Goal: Task Accomplishment & Management: Manage account settings

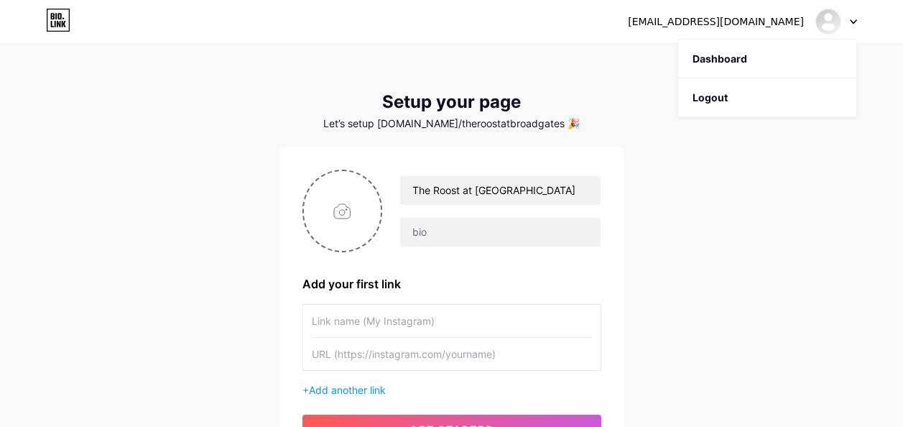
scroll to position [17, 0]
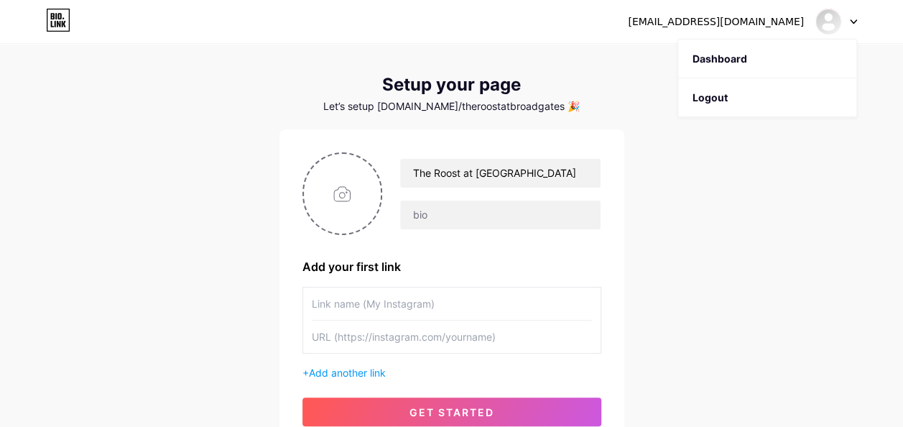
click at [706, 178] on div "[EMAIL_ADDRESS][DOMAIN_NAME] Dashboard Logout Setup your page Let’s setup [DOMA…" at bounding box center [451, 239] width 903 height 512
click at [692, 20] on div "mackennastevenson2018@gmail.com" at bounding box center [716, 21] width 176 height 15
click at [826, 25] on img at bounding box center [828, 21] width 23 height 23
click at [719, 62] on link "Dashboard" at bounding box center [767, 59] width 178 height 39
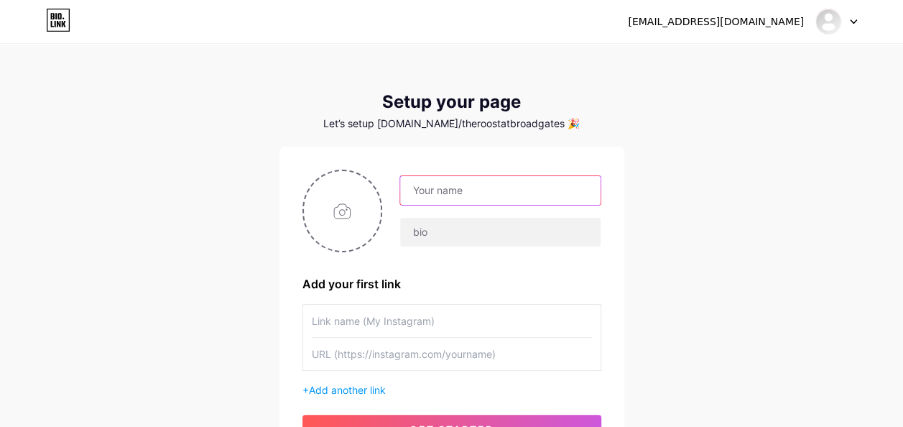
click at [566, 193] on input "text" at bounding box center [500, 190] width 200 height 29
type input "The Roost at [GEOGRAPHIC_DATA]"
click at [463, 326] on input "text" at bounding box center [452, 321] width 280 height 32
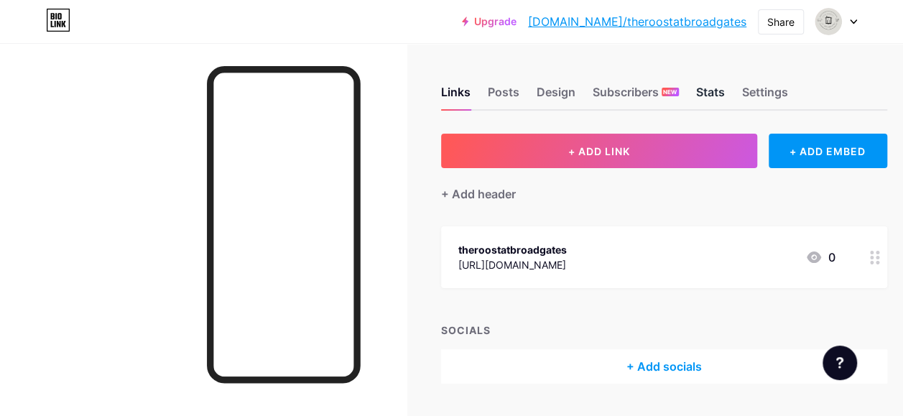
click at [706, 87] on div "Stats" at bounding box center [710, 96] width 29 height 26
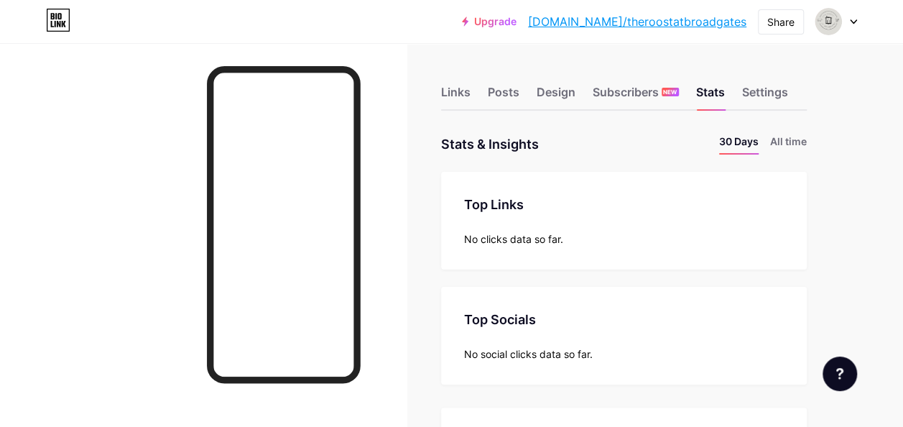
scroll to position [427, 903]
click at [549, 92] on div "Design" at bounding box center [556, 96] width 39 height 26
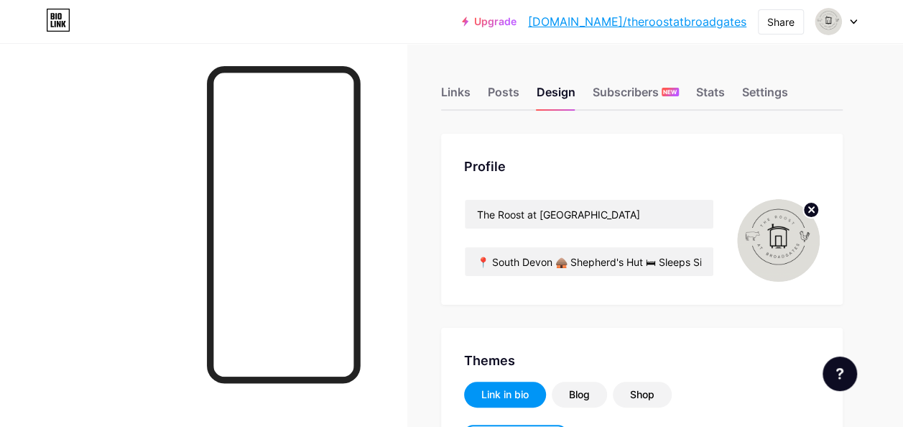
click at [781, 239] on img at bounding box center [778, 240] width 83 height 83
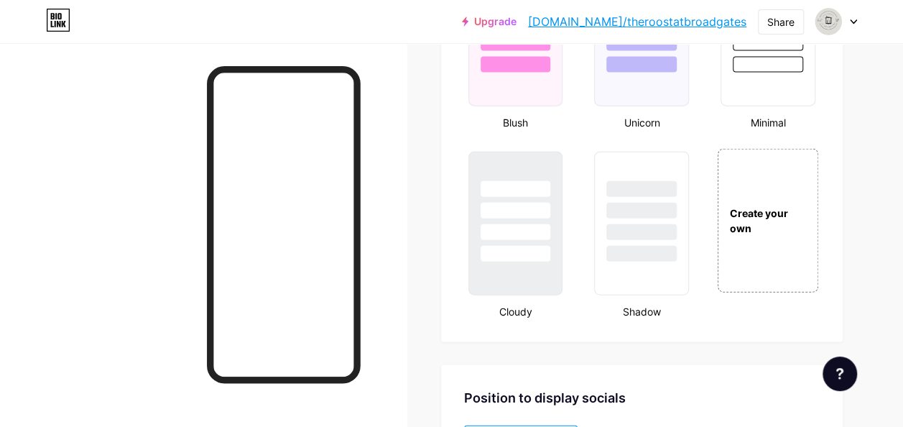
scroll to position [1613, 0]
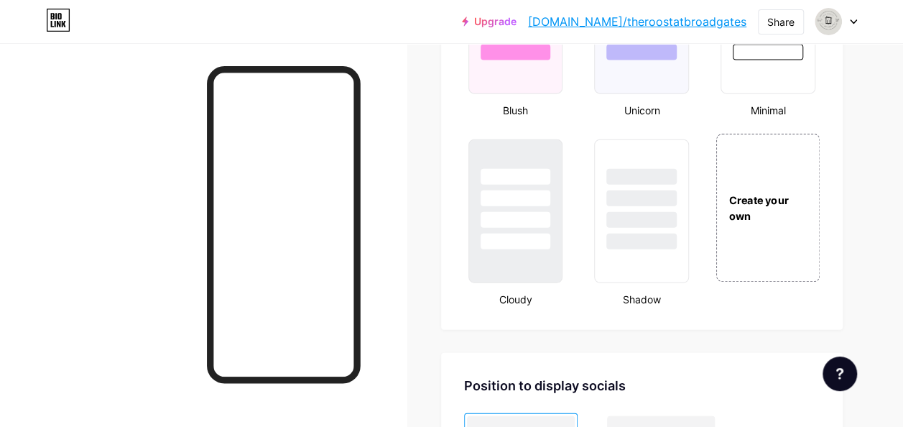
click at [779, 241] on div "Create your own" at bounding box center [767, 208] width 103 height 148
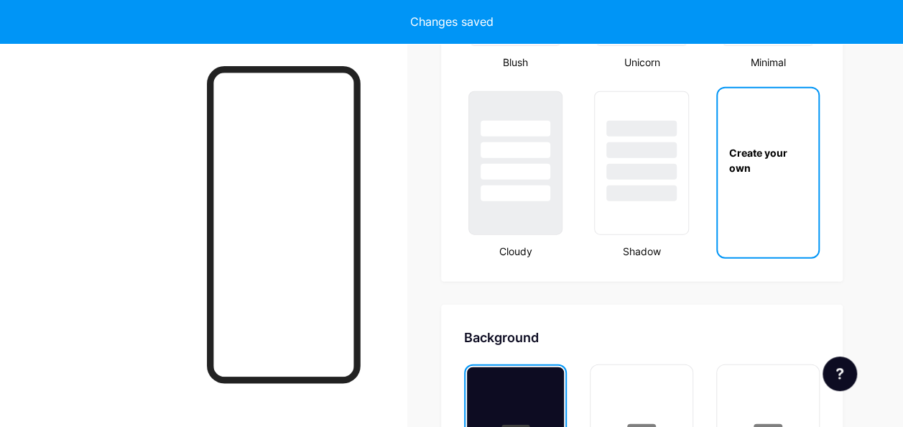
scroll to position [1908, 0]
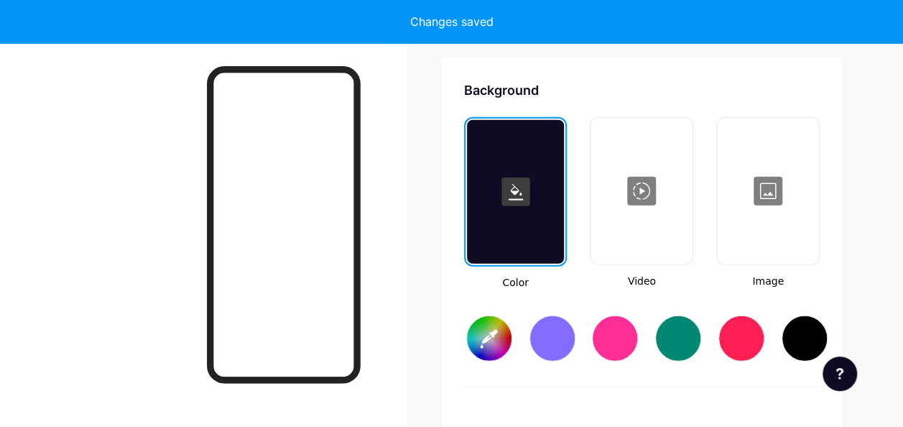
type input "#ffffff"
type input "#000000"
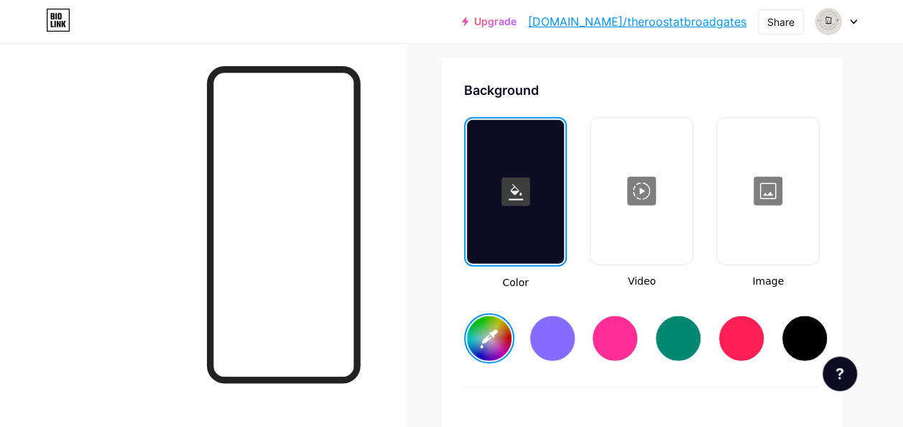
click at [770, 220] on div at bounding box center [768, 191] width 99 height 144
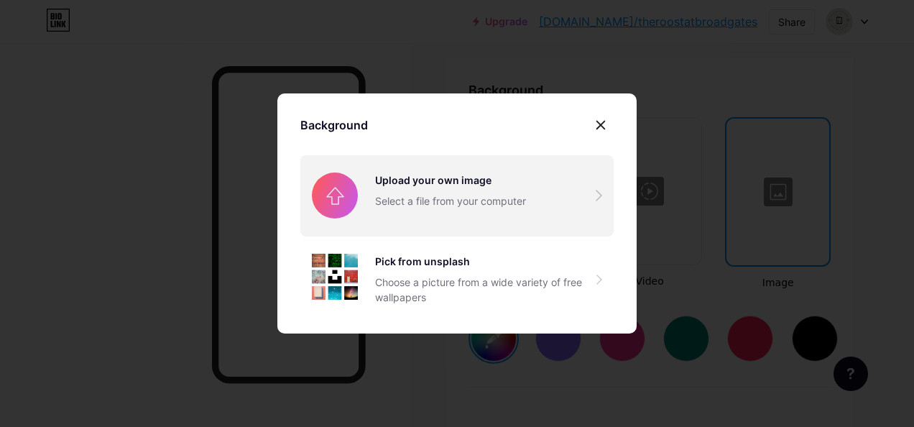
click at [379, 192] on input "file" at bounding box center [456, 195] width 313 height 80
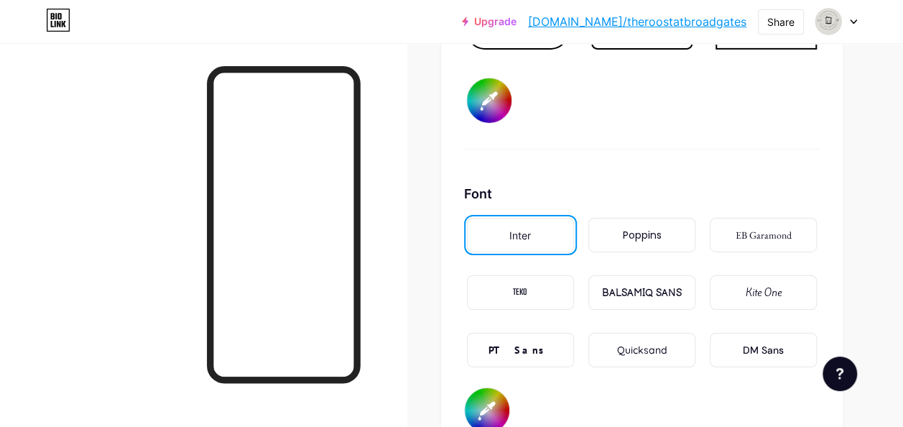
scroll to position [2325, 0]
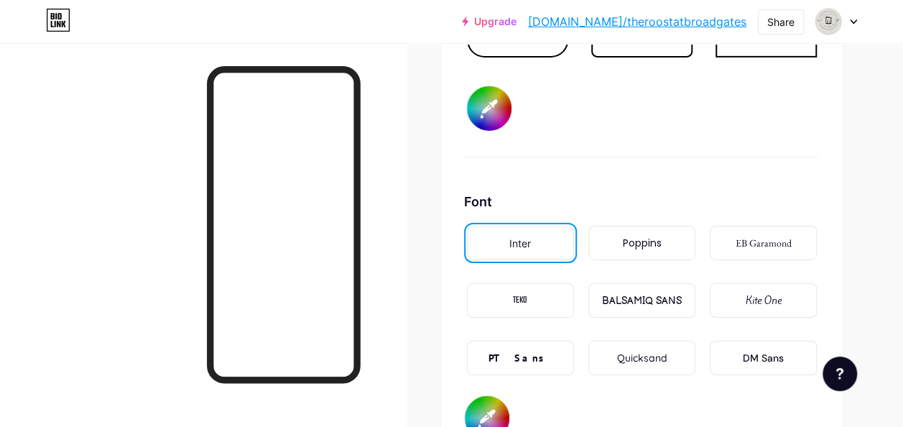
click at [660, 241] on div "Poppins" at bounding box center [641, 243] width 39 height 15
click at [551, 241] on div "Inter" at bounding box center [520, 243] width 107 height 34
click at [650, 236] on div "Poppins" at bounding box center [641, 243] width 39 height 15
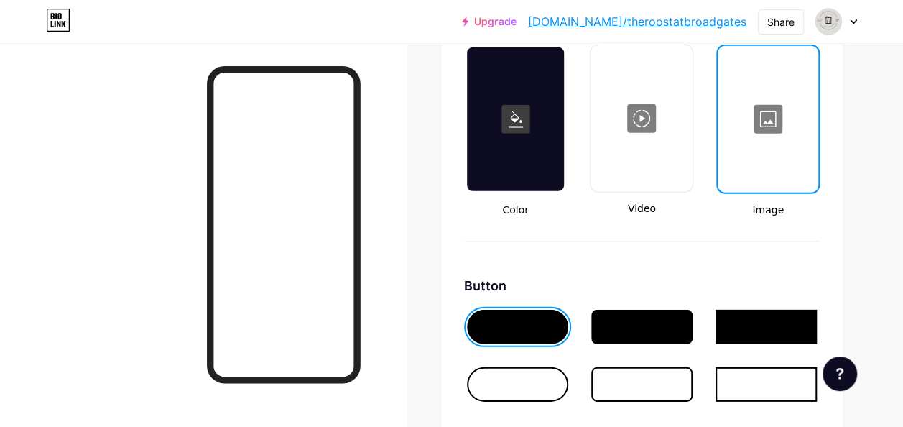
scroll to position [1940, 0]
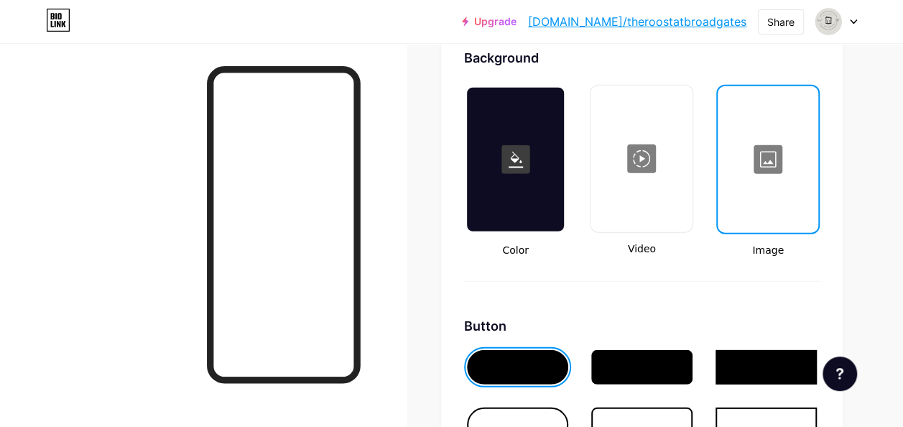
click at [548, 210] on div at bounding box center [516, 160] width 98 height 144
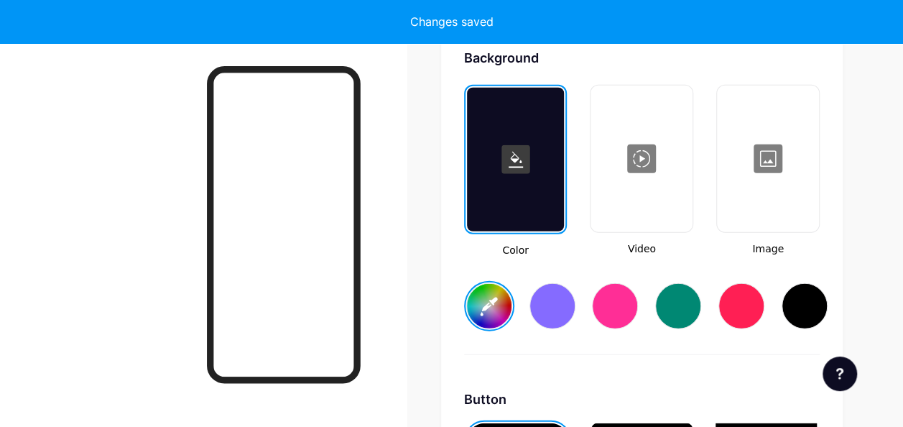
click at [691, 312] on div at bounding box center [678, 306] width 46 height 46
type input "#008873"
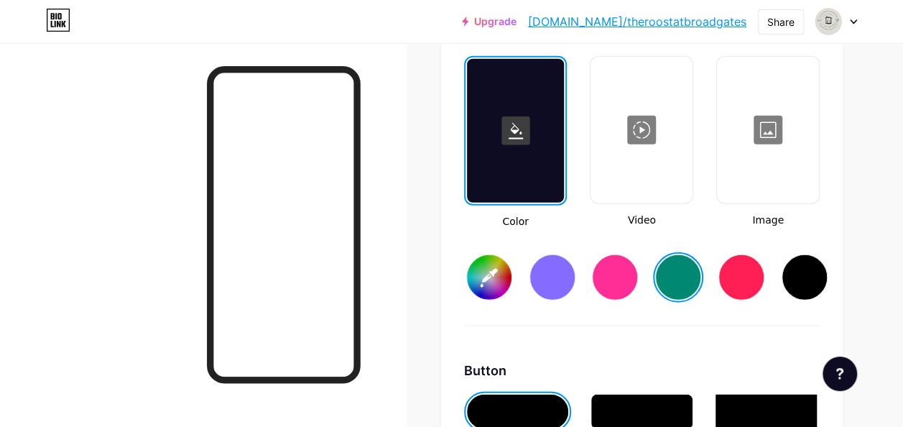
scroll to position [1948, 0]
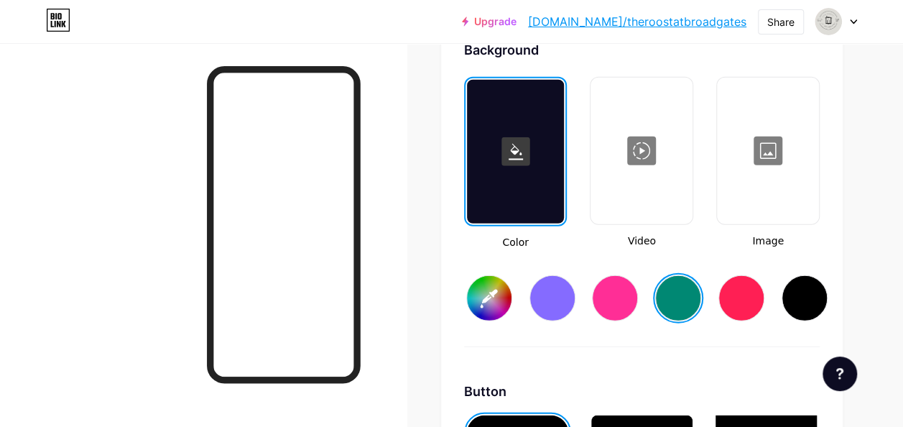
click at [765, 166] on div at bounding box center [768, 151] width 99 height 144
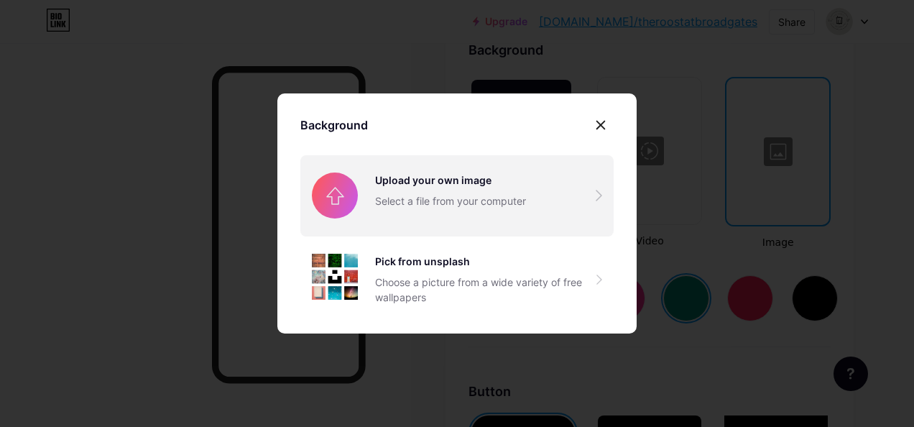
click at [432, 188] on input "file" at bounding box center [456, 195] width 313 height 80
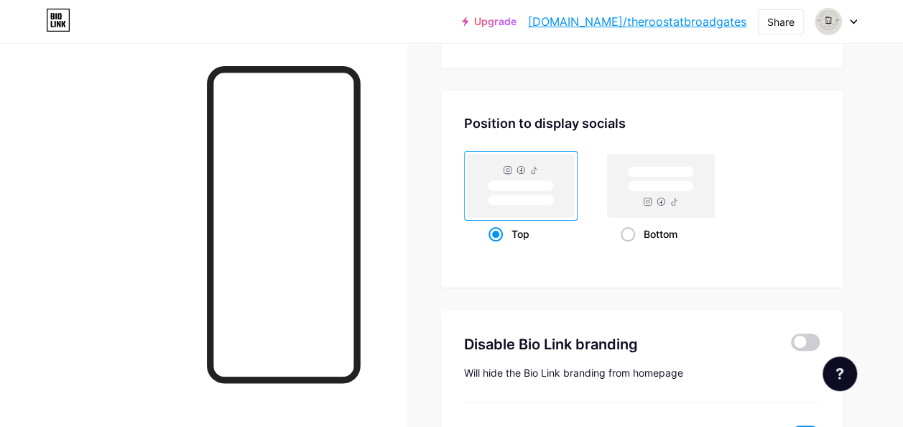
scroll to position [2729, 0]
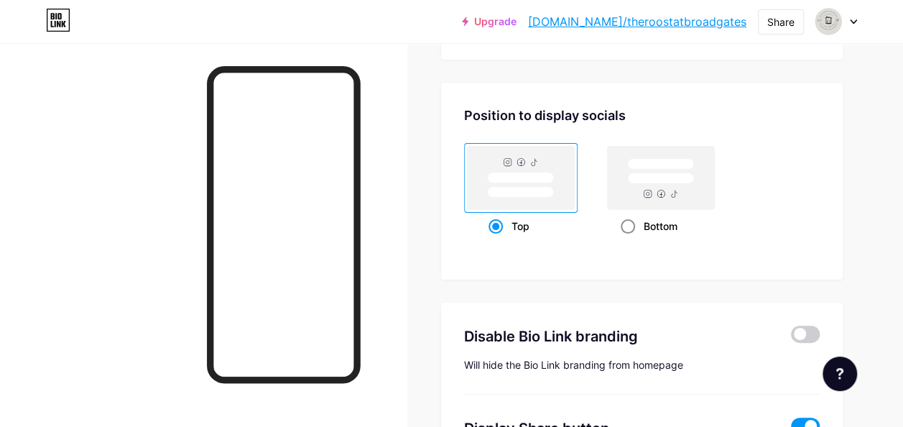
click at [665, 193] on rect at bounding box center [660, 177] width 107 height 63
click at [630, 239] on input "Bottom" at bounding box center [625, 243] width 9 height 9
radio input "true"
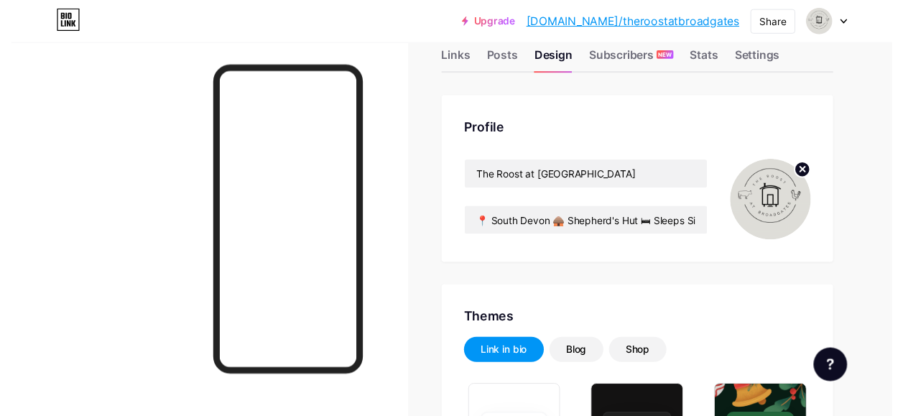
scroll to position [0, 0]
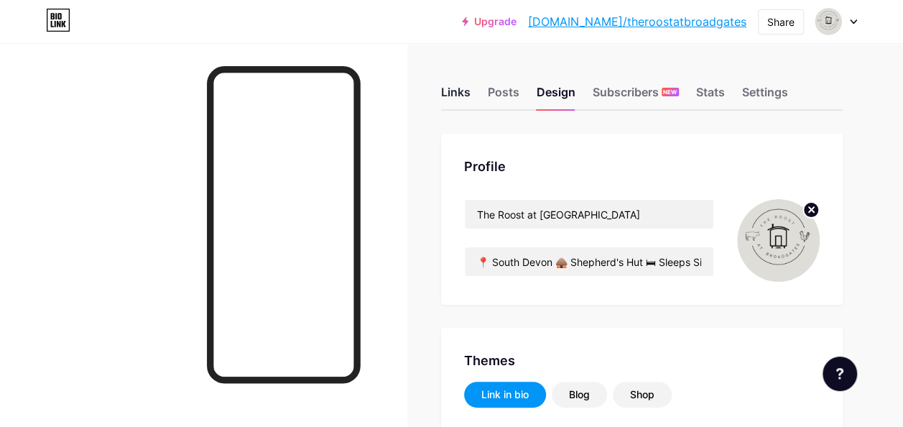
click at [455, 86] on div "Links" at bounding box center [455, 96] width 29 height 26
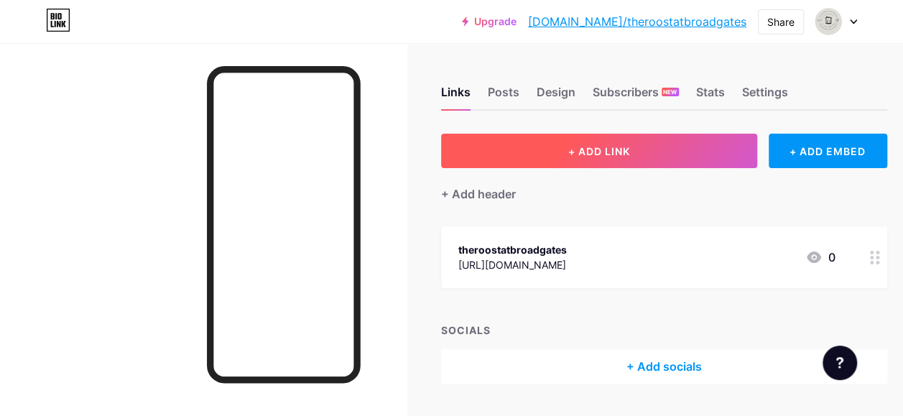
click at [608, 148] on span "+ ADD LINK" at bounding box center [599, 151] width 62 height 12
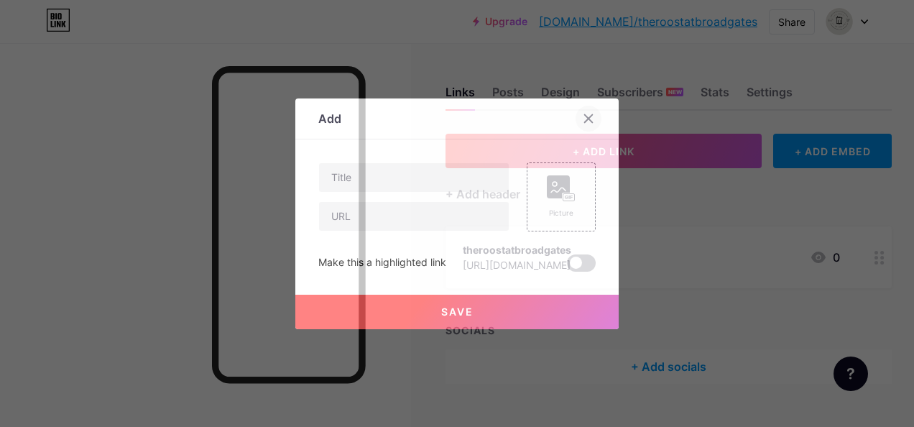
click at [590, 113] on div at bounding box center [589, 119] width 26 height 26
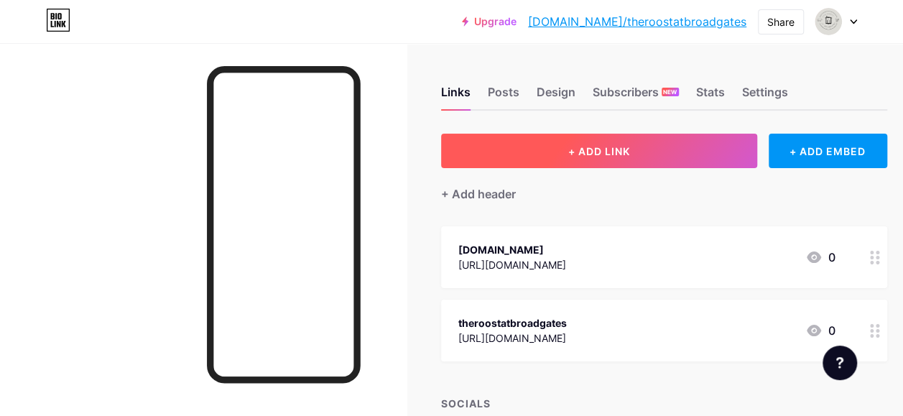
click at [627, 154] on span "+ ADD LINK" at bounding box center [599, 151] width 62 height 12
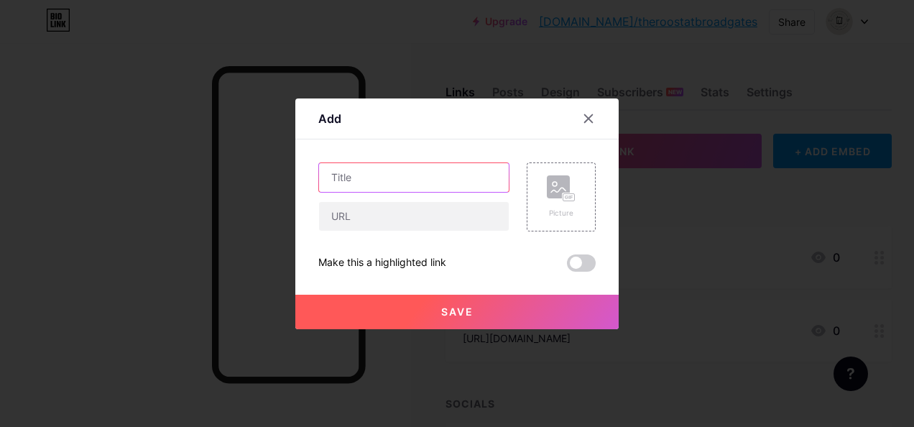
click at [408, 185] on input "text" at bounding box center [414, 177] width 190 height 29
type input "HB Farm & Camping"
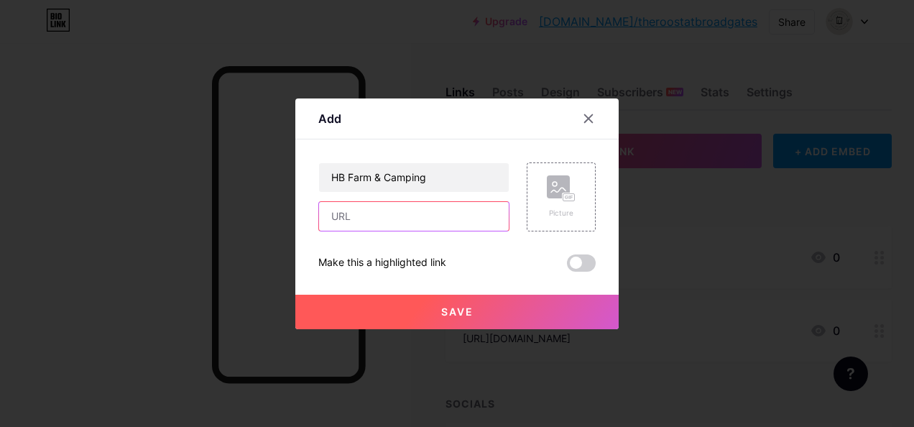
click at [400, 216] on input "text" at bounding box center [414, 216] width 190 height 29
paste input "[URL][DOMAIN_NAME]"
type input "[URL][DOMAIN_NAME]"
click at [458, 309] on span "Save" at bounding box center [457, 311] width 32 height 12
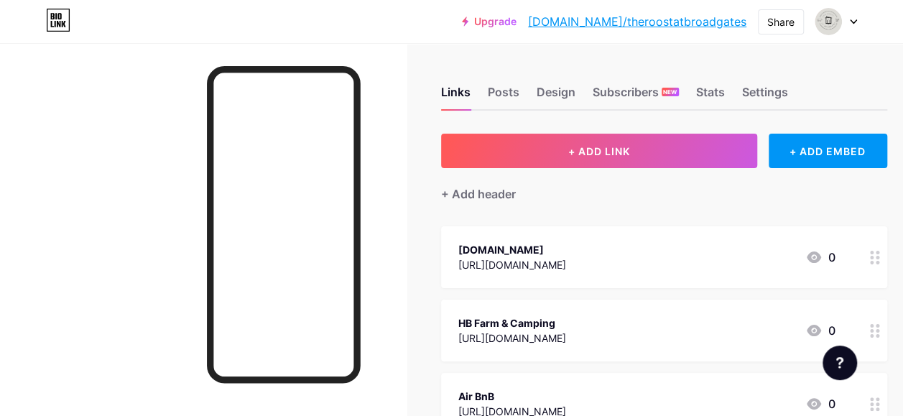
drag, startPoint x: 597, startPoint y: 398, endPoint x: 581, endPoint y: 227, distance: 171.8
click at [581, 227] on span "Booking.Com https://www.booking.com/Share-rwboBBC 0 HB Farm & Camping https://h…" at bounding box center [664, 367] width 446 height 282
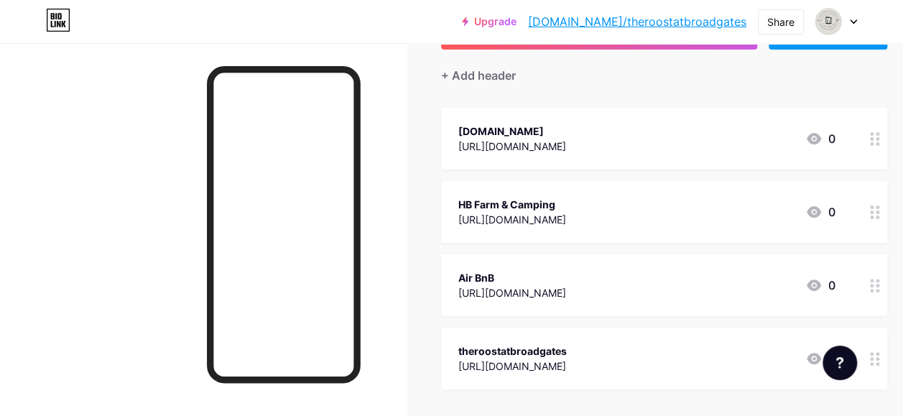
scroll to position [126, 0]
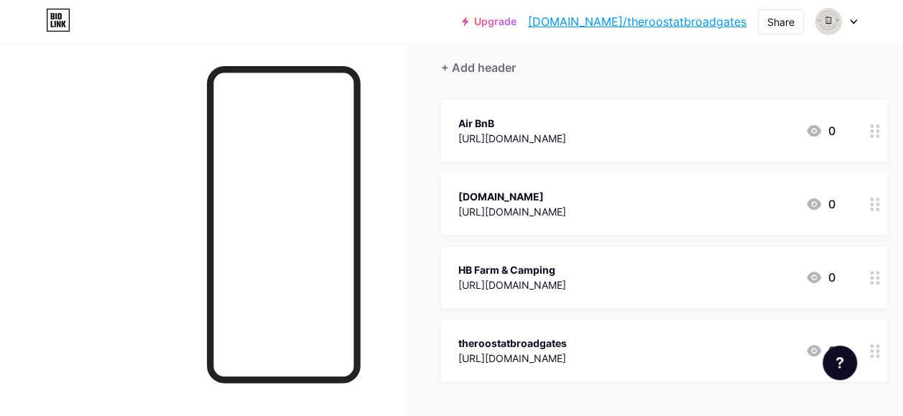
click at [857, 22] on icon at bounding box center [853, 21] width 7 height 5
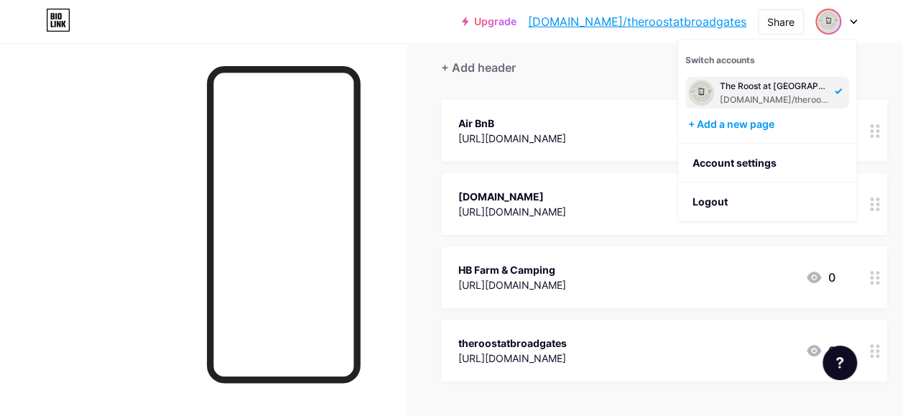
click at [395, 34] on div "Upgrade bio.link/theroo... bio.link/theroostatbroadgates Share Switch accounts …" at bounding box center [451, 22] width 903 height 26
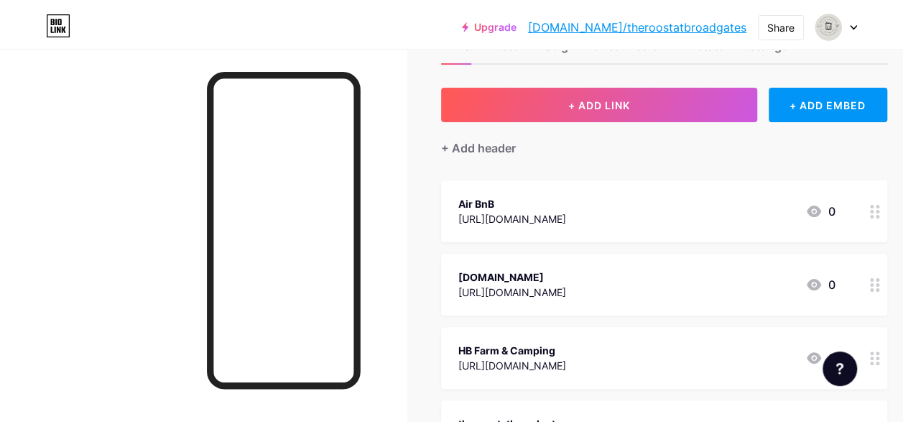
scroll to position [0, 0]
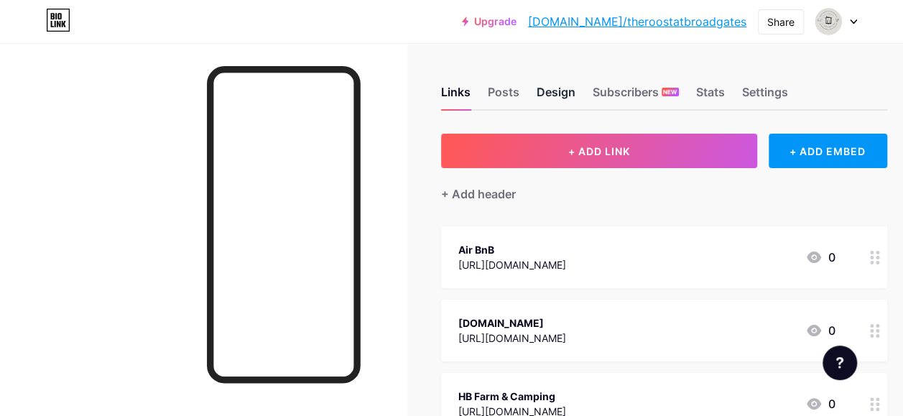
click at [572, 96] on div "Design" at bounding box center [556, 96] width 39 height 26
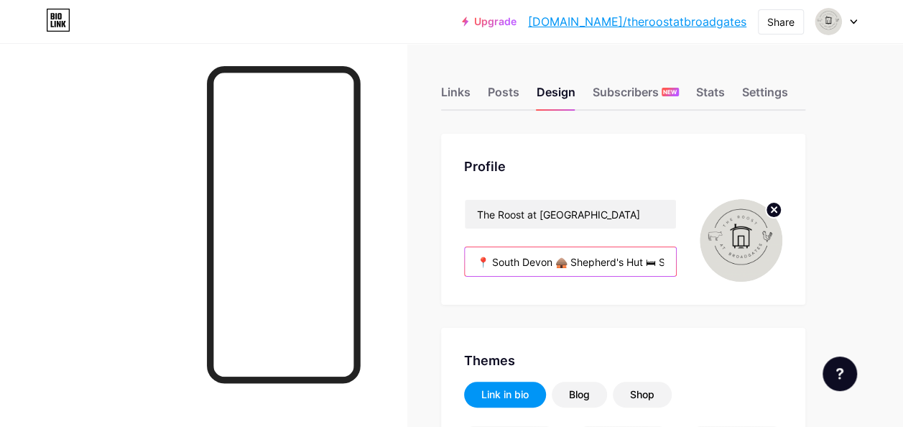
click at [562, 267] on input "📍 South Devon 🛖 Shepherd's Hut 🛏 Sleeps Six ~ Max 4 👥️ 2 👣 🚜 Rural Stay based o…" at bounding box center [570, 261] width 211 height 29
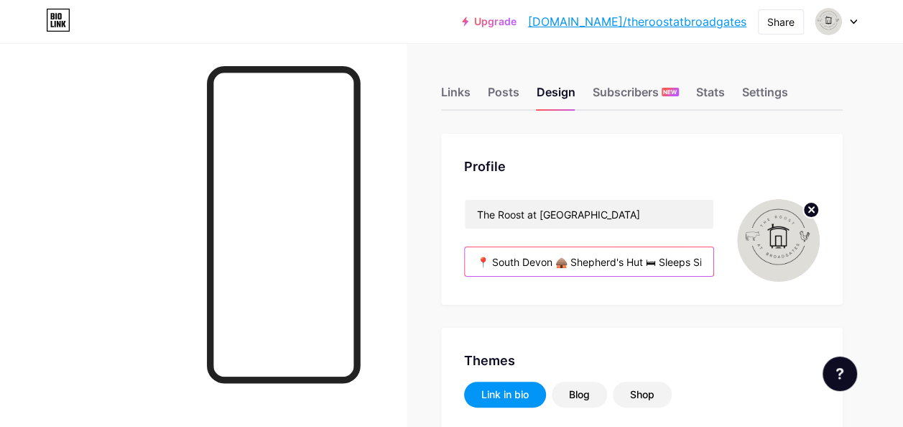
type input "#008873"
type input "#ffffff"
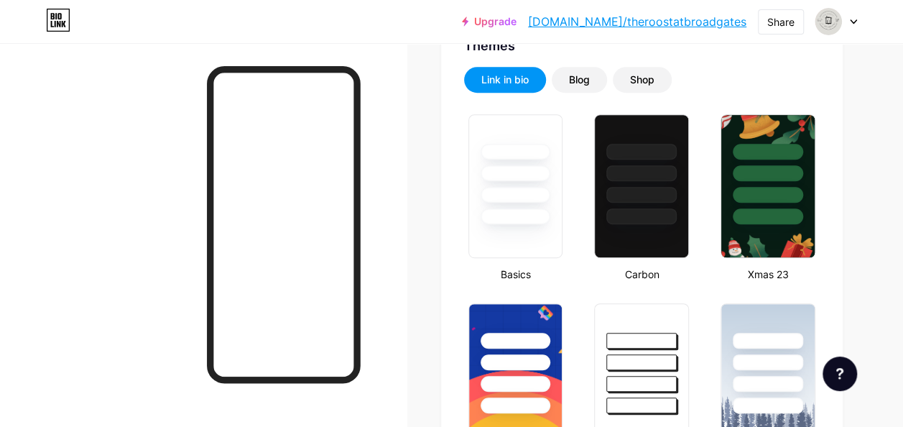
scroll to position [316, 0]
